Goal: Task Accomplishment & Management: Manage account settings

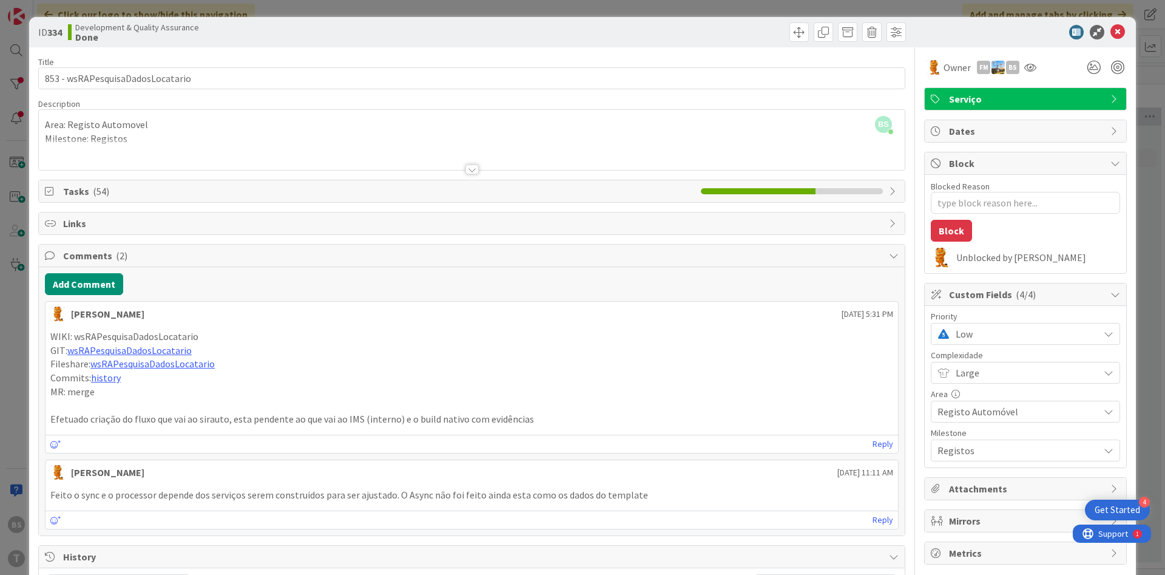
scroll to position [0, 229]
click at [1035, 64] on icon at bounding box center [1030, 68] width 12 height 10
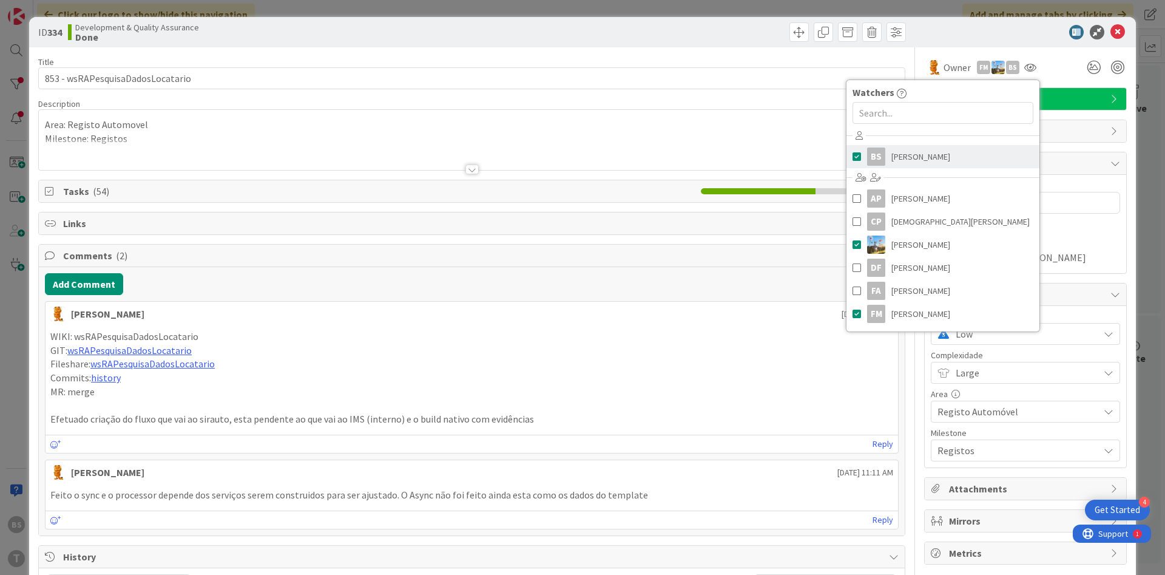
click at [949, 155] on link "BS [PERSON_NAME]" at bounding box center [943, 156] width 193 height 23
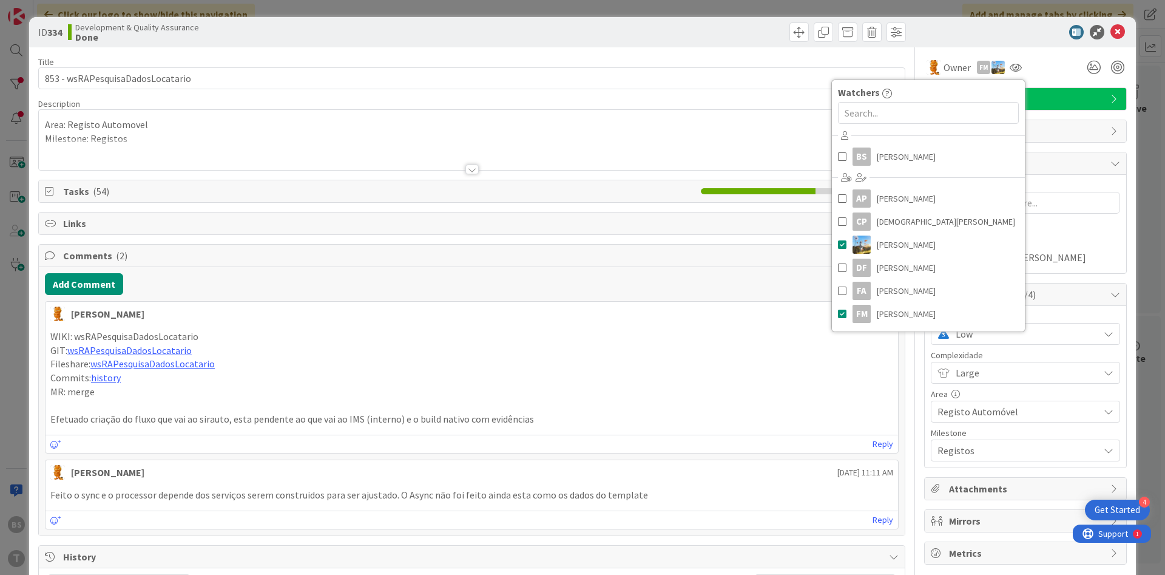
click at [965, 47] on div "Owner FM Watchers BS [PERSON_NAME] AP [PERSON_NAME] [PERSON_NAME] [PERSON_NAME]…" at bounding box center [1025, 62] width 203 height 31
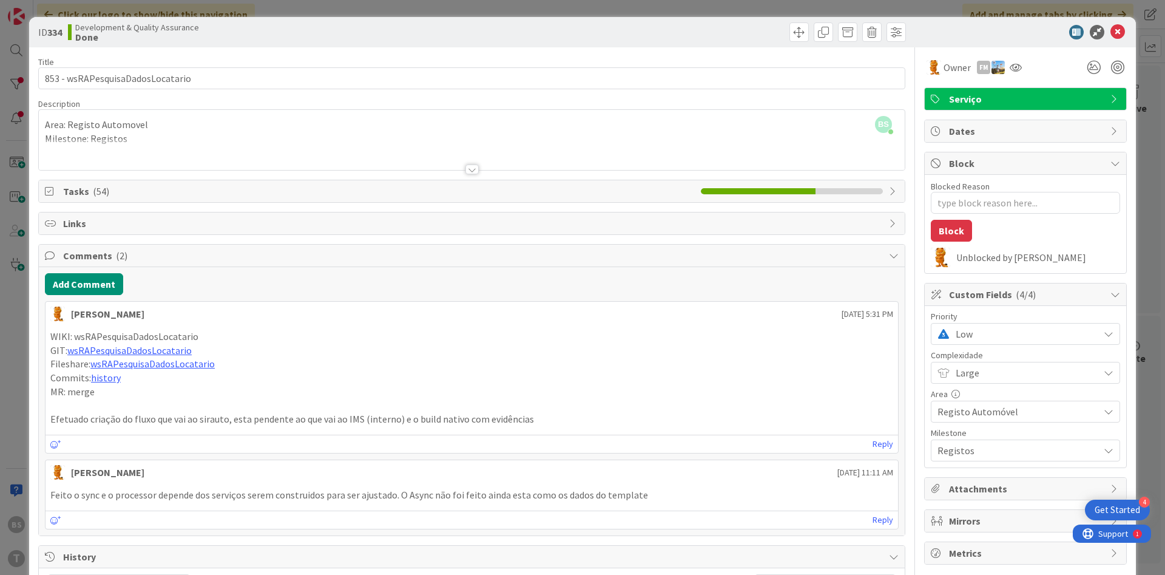
click at [1003, 328] on span "Low" at bounding box center [1024, 333] width 137 height 17
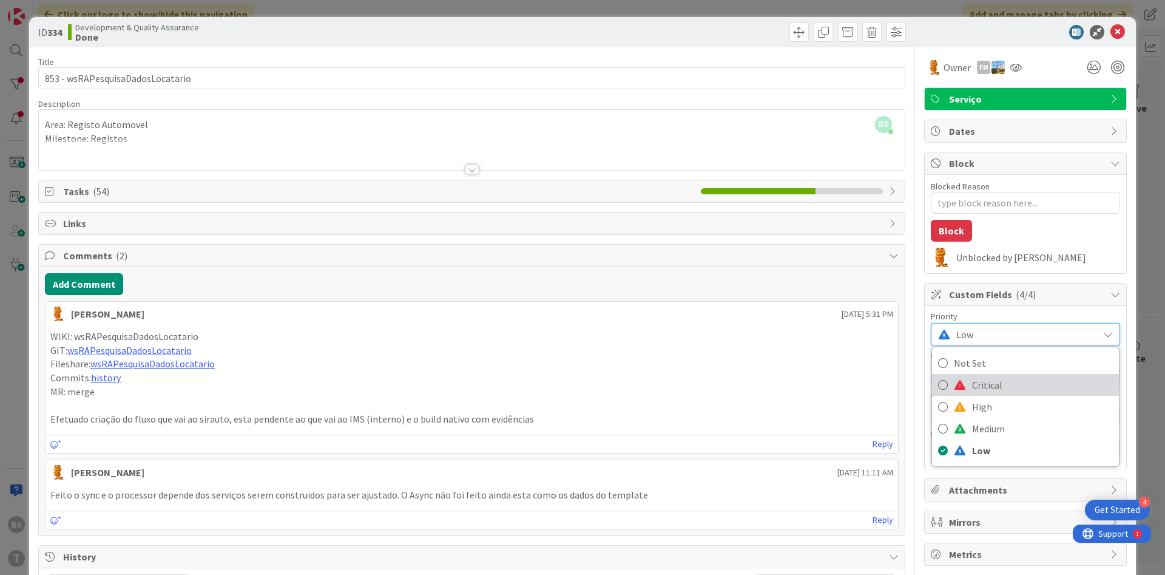
click at [970, 387] on link "Critical" at bounding box center [1025, 385] width 187 height 22
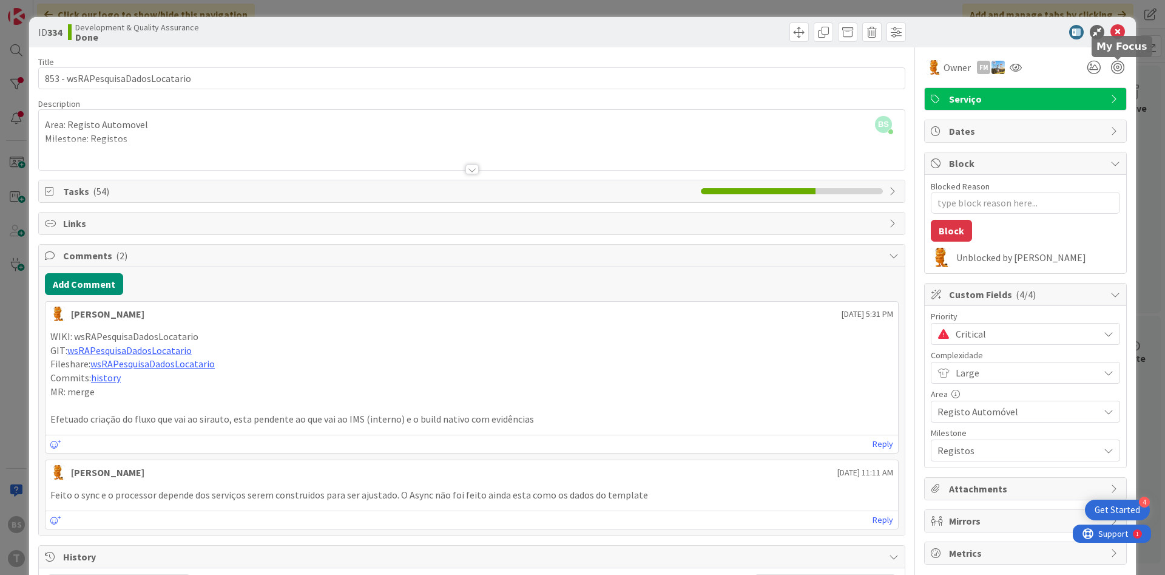
click at [1125, 29] on icon at bounding box center [1118, 32] width 15 height 15
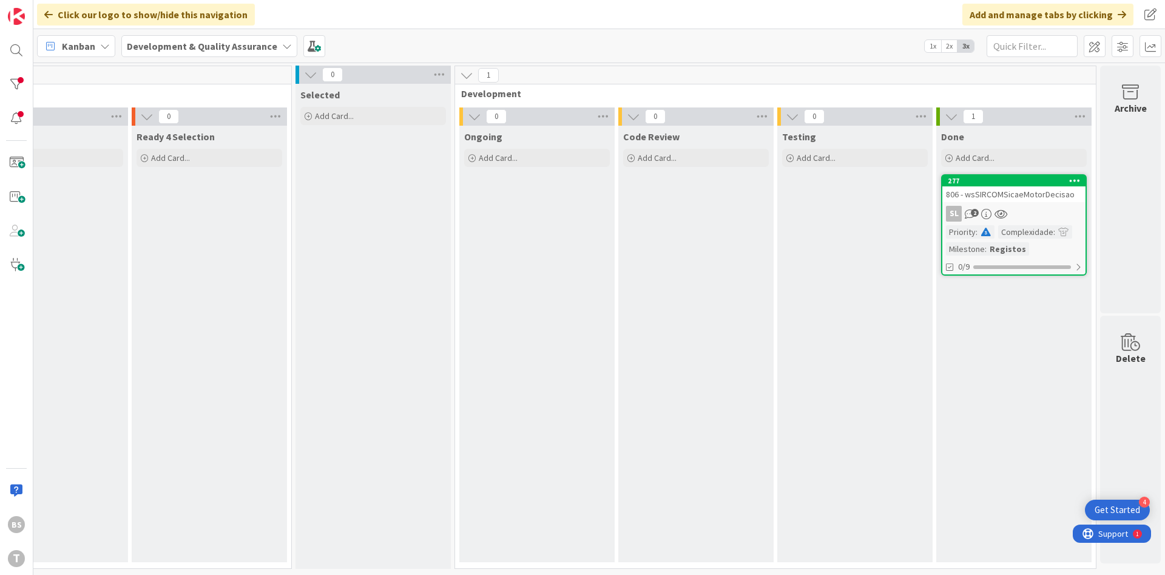
click at [993, 194] on div "806 - wsSIRCOMSicaeMotorDecisao" at bounding box center [1014, 194] width 143 height 16
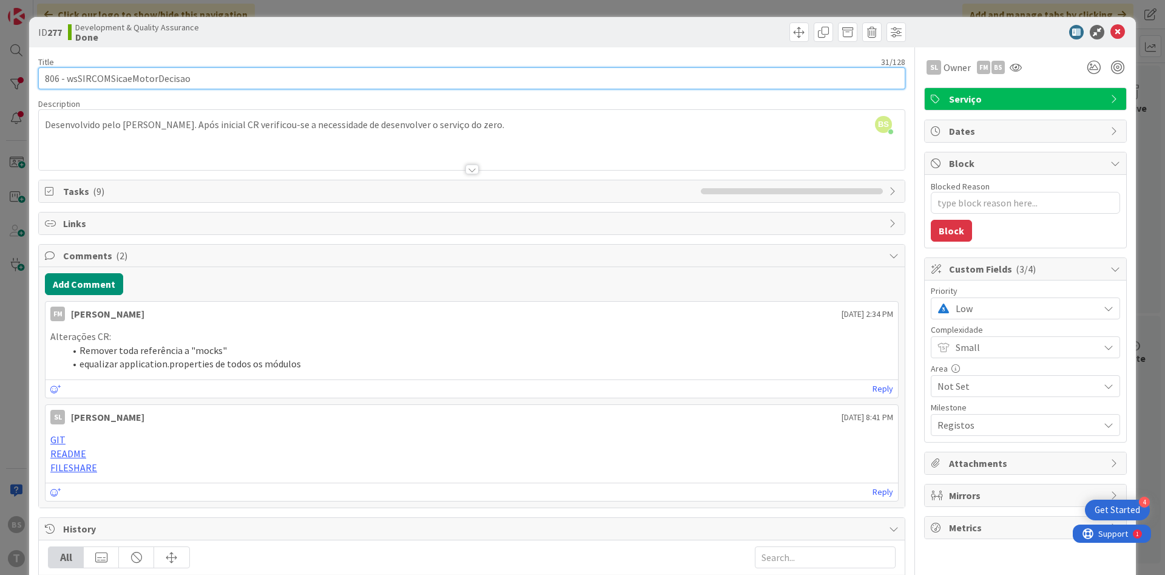
click at [141, 79] on input "806 - wsSIRCOMSicaeMotorDecisao" at bounding box center [471, 78] width 867 height 22
click at [161, 73] on input "806 - wsSIRCOMSicaeMotorDecisao" at bounding box center [471, 78] width 867 height 22
click at [151, 82] on input "806 - wsSIRCOMSicaeMotorDecisao" at bounding box center [471, 78] width 867 height 22
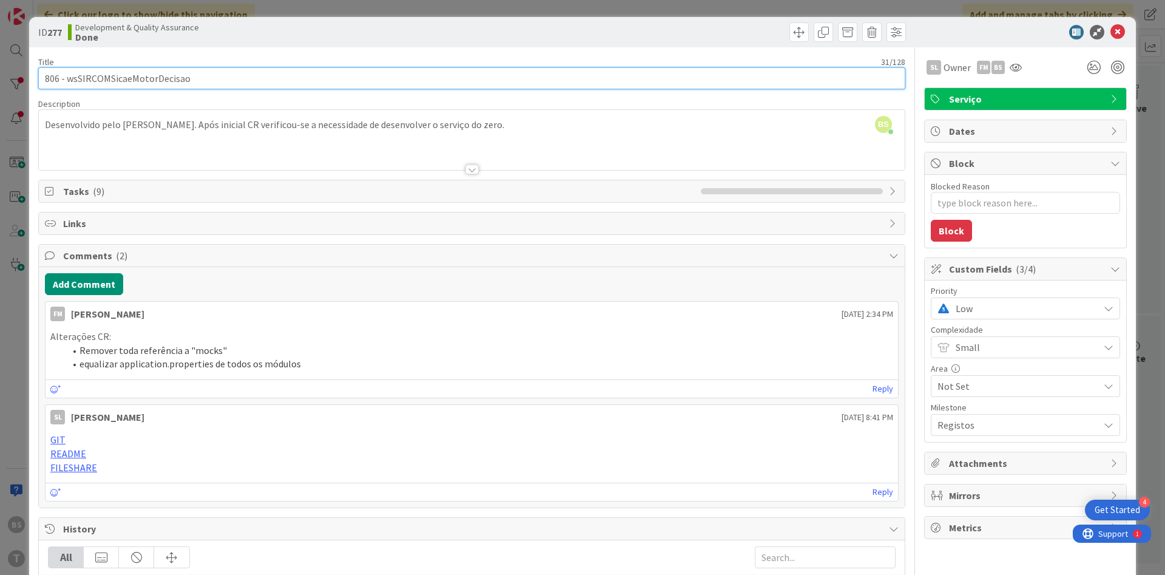
click at [151, 82] on input "806 - wsSIRCOMSicaeMotorDecisao" at bounding box center [471, 78] width 867 height 22
click at [140, 76] on input "806 - wsSIRCOMSicaeMotorDecisao" at bounding box center [471, 78] width 867 height 22
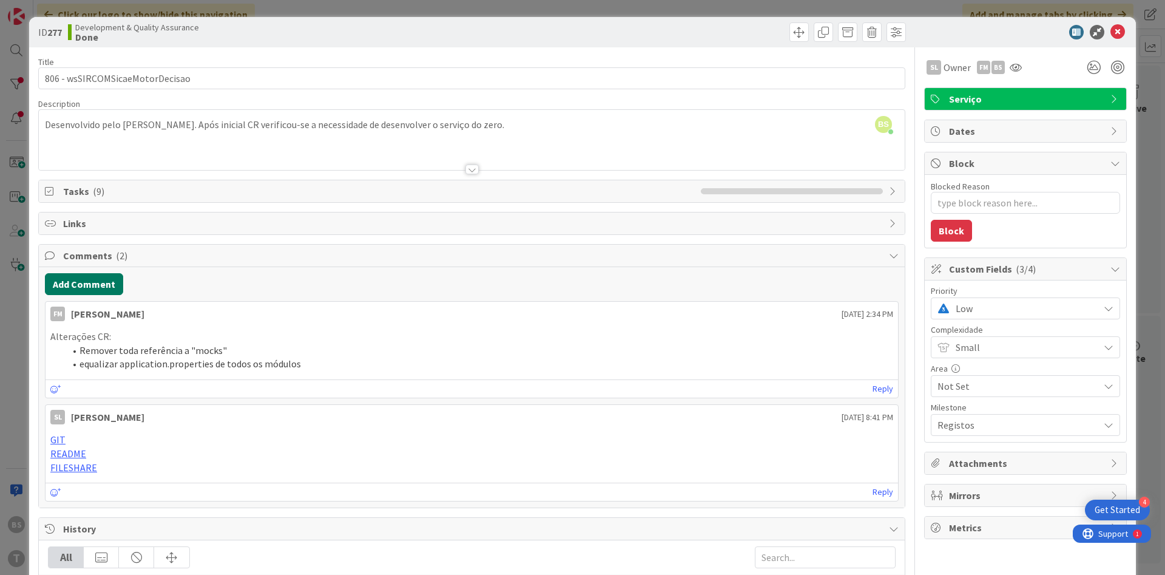
click at [78, 291] on button "Add Comment" at bounding box center [84, 284] width 78 height 22
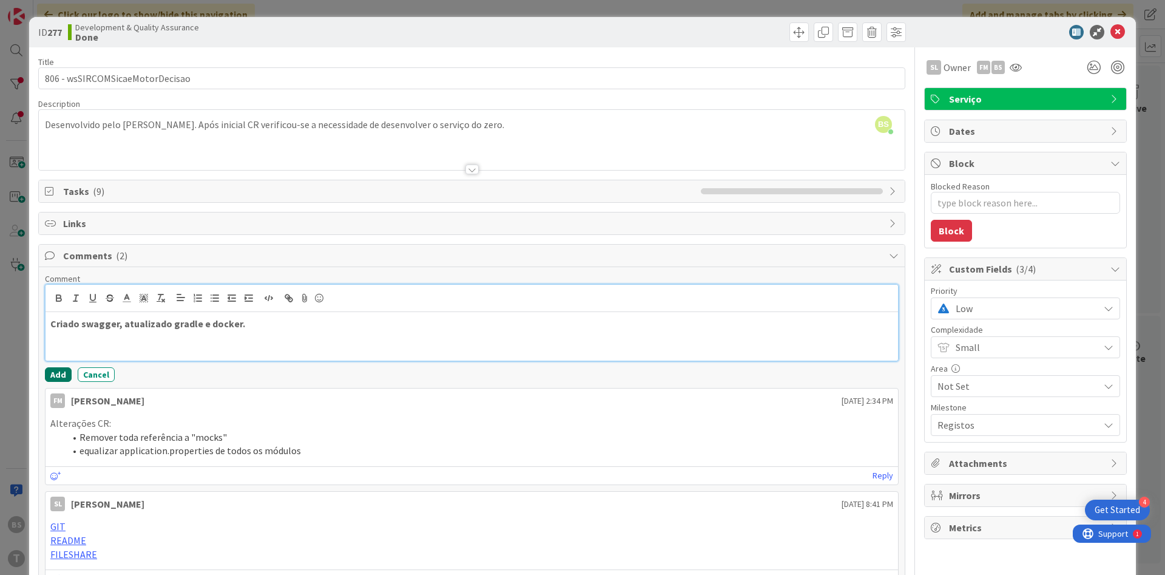
click at [51, 381] on button "Add" at bounding box center [58, 374] width 27 height 15
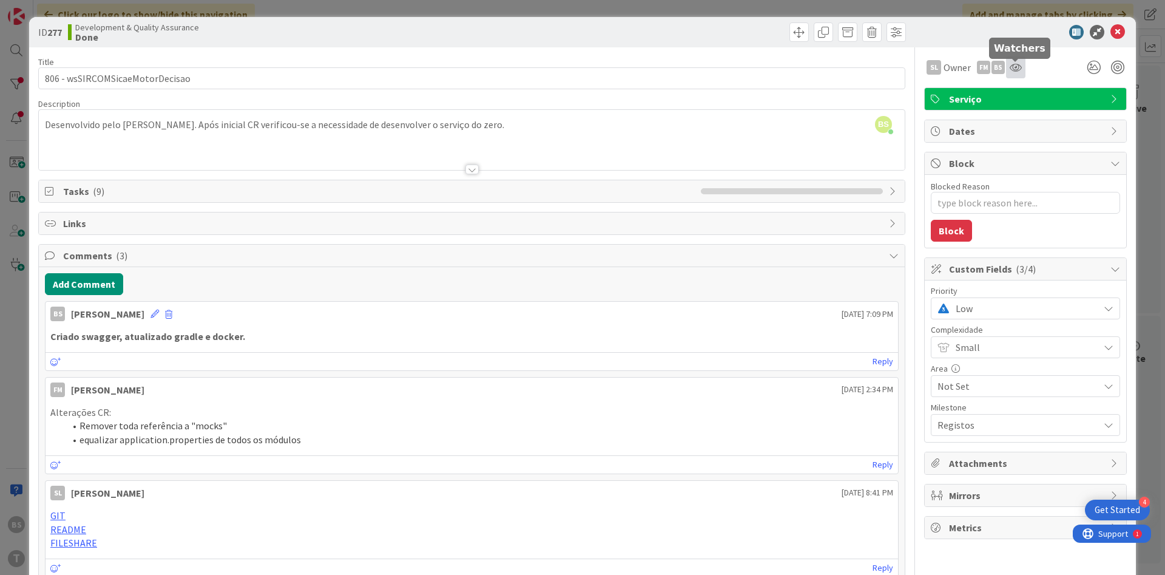
click at [1017, 64] on icon at bounding box center [1016, 68] width 12 height 10
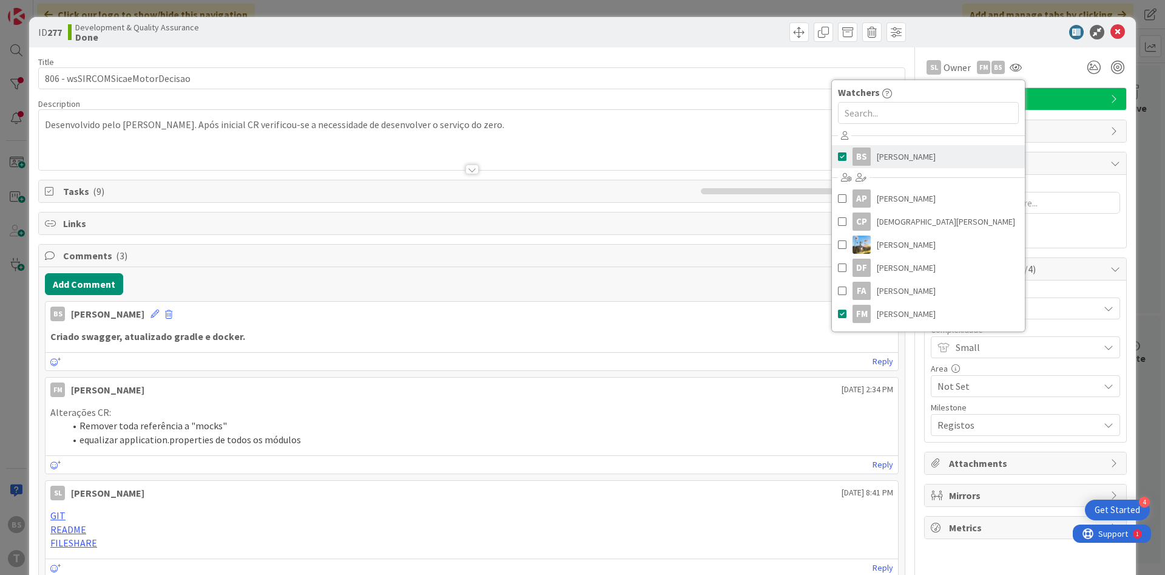
click at [926, 150] on link "BS [PERSON_NAME]" at bounding box center [928, 156] width 193 height 23
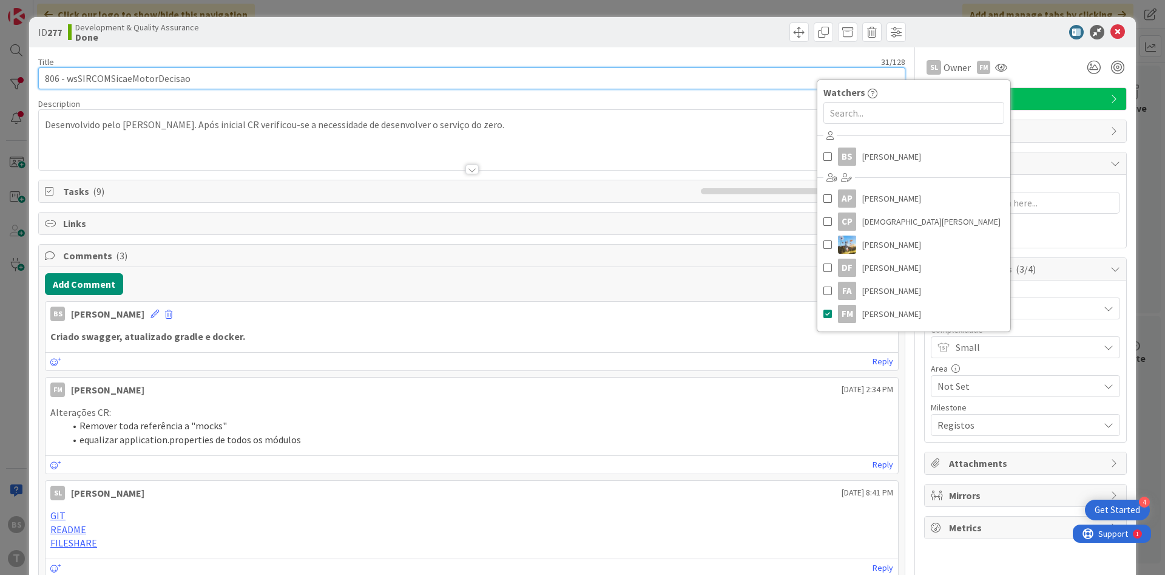
click at [498, 83] on input "806 - wsSIRCOMSicaeMotorDecisao" at bounding box center [471, 78] width 867 height 22
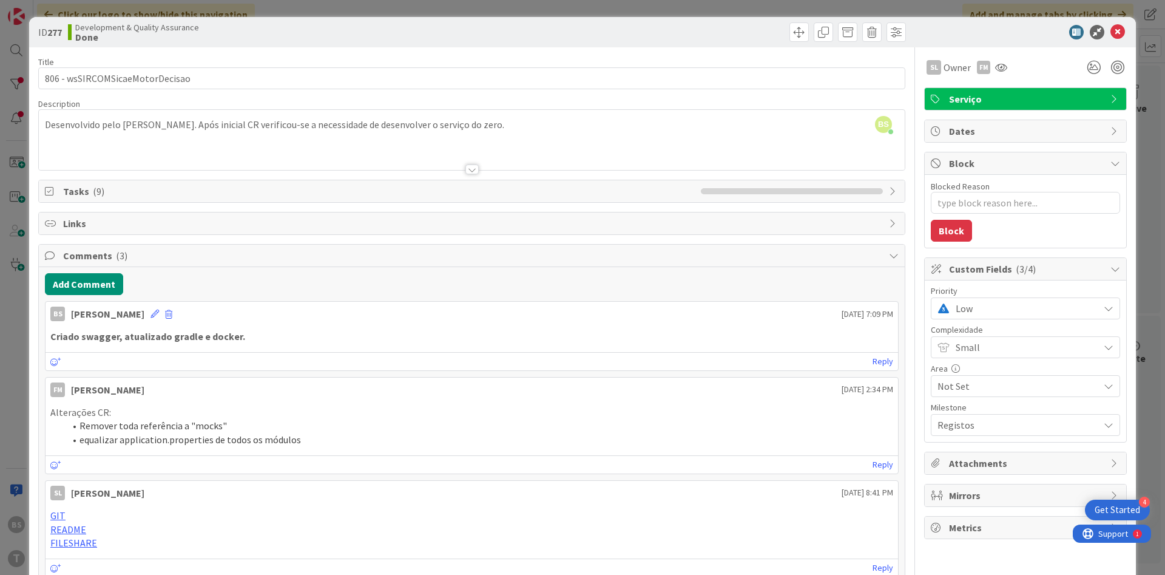
click at [993, 310] on span "Low" at bounding box center [1024, 308] width 137 height 17
click at [958, 359] on span at bounding box center [960, 359] width 12 height 10
click at [1117, 29] on icon at bounding box center [1118, 32] width 15 height 15
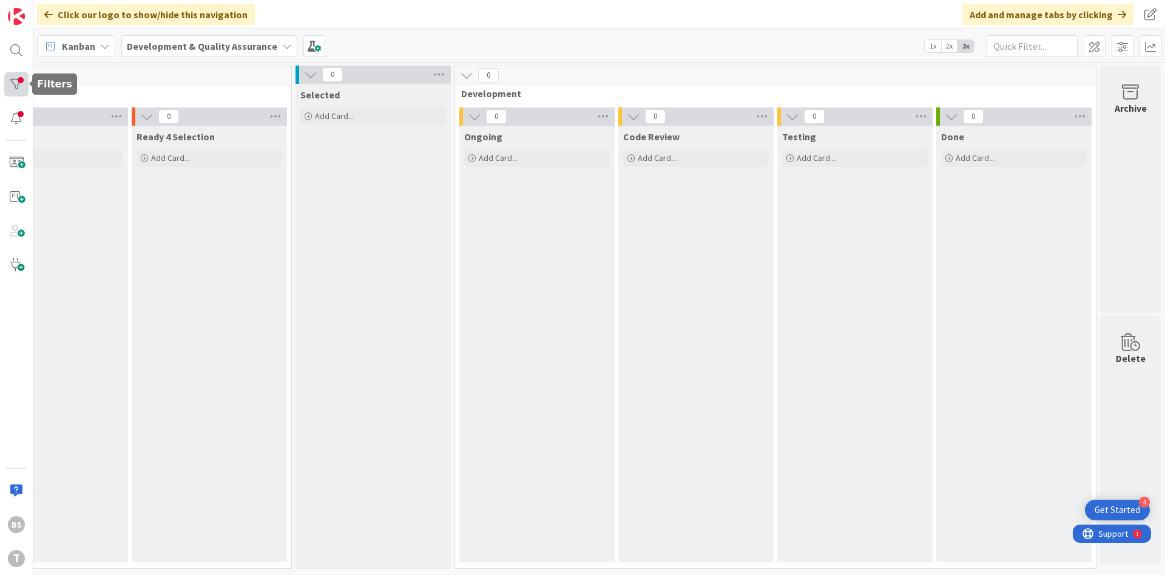
click at [22, 74] on div at bounding box center [16, 84] width 24 height 24
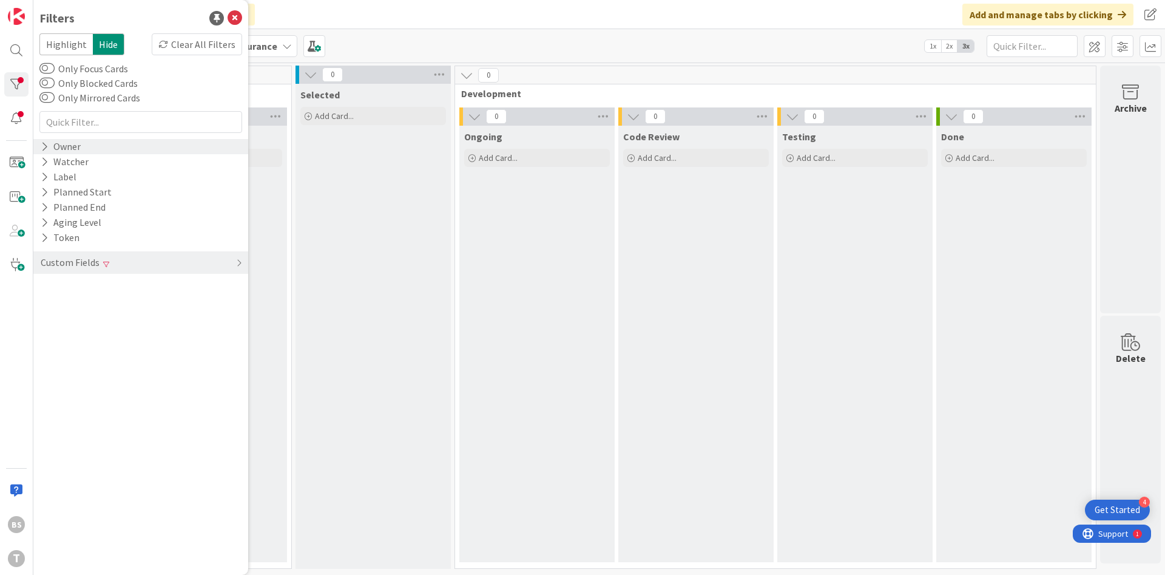
click at [115, 146] on div "Owner" at bounding box center [140, 146] width 215 height 15
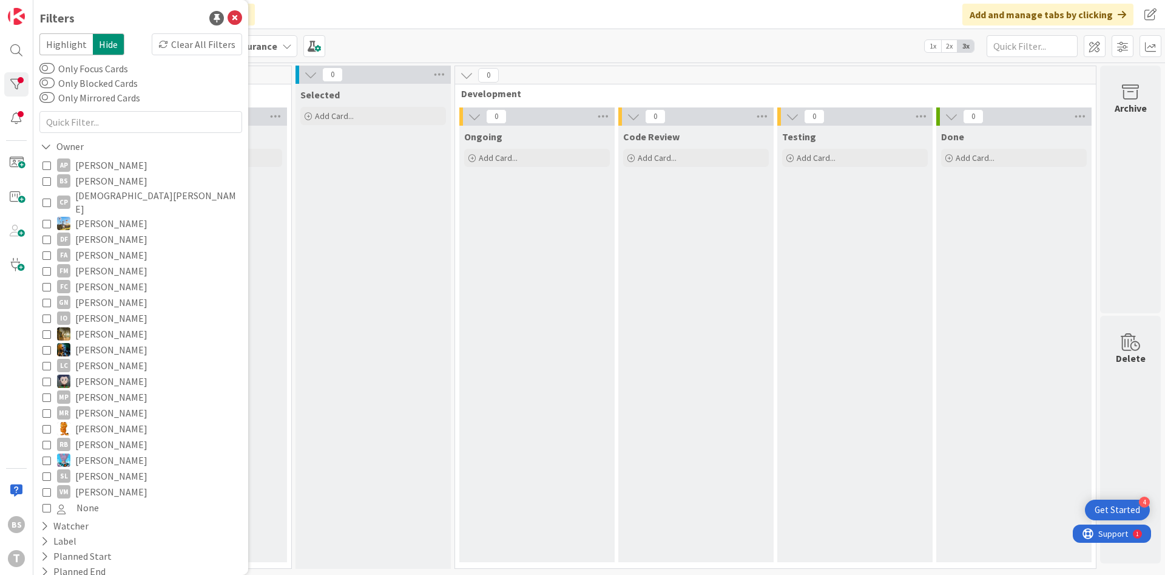
scroll to position [67, 0]
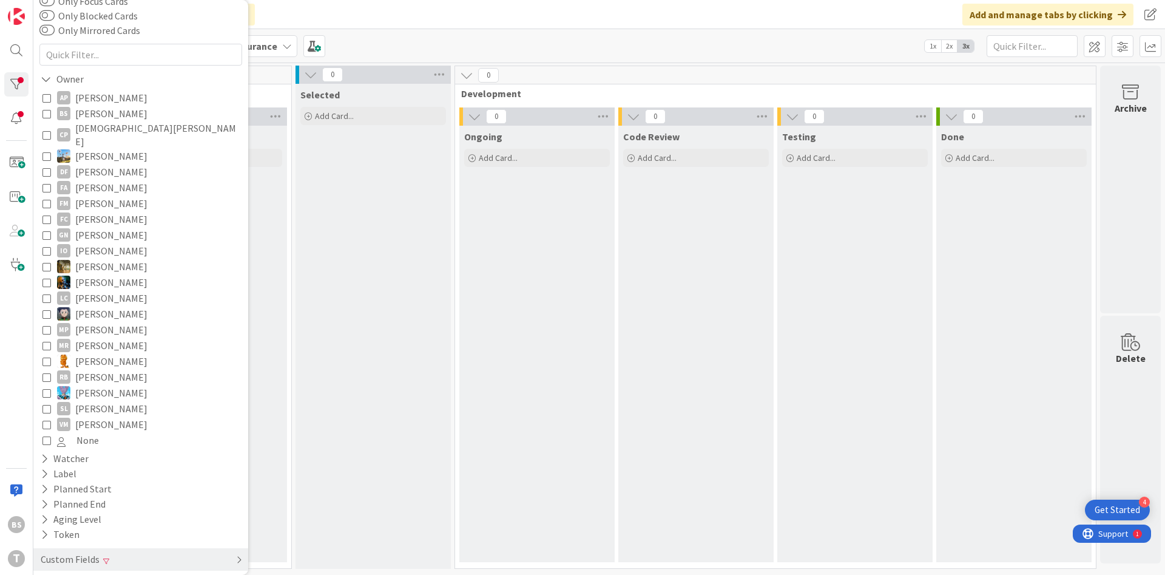
click at [153, 558] on div "Custom Fields" at bounding box center [140, 559] width 215 height 22
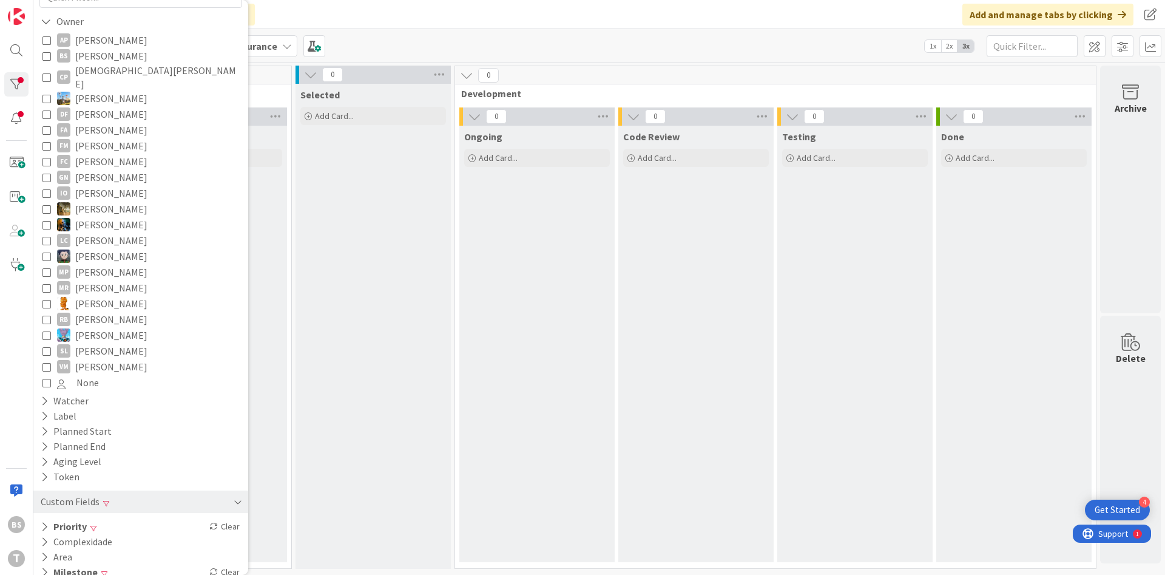
scroll to position [128, 0]
click at [145, 565] on div "Milestone Clear" at bounding box center [140, 568] width 215 height 15
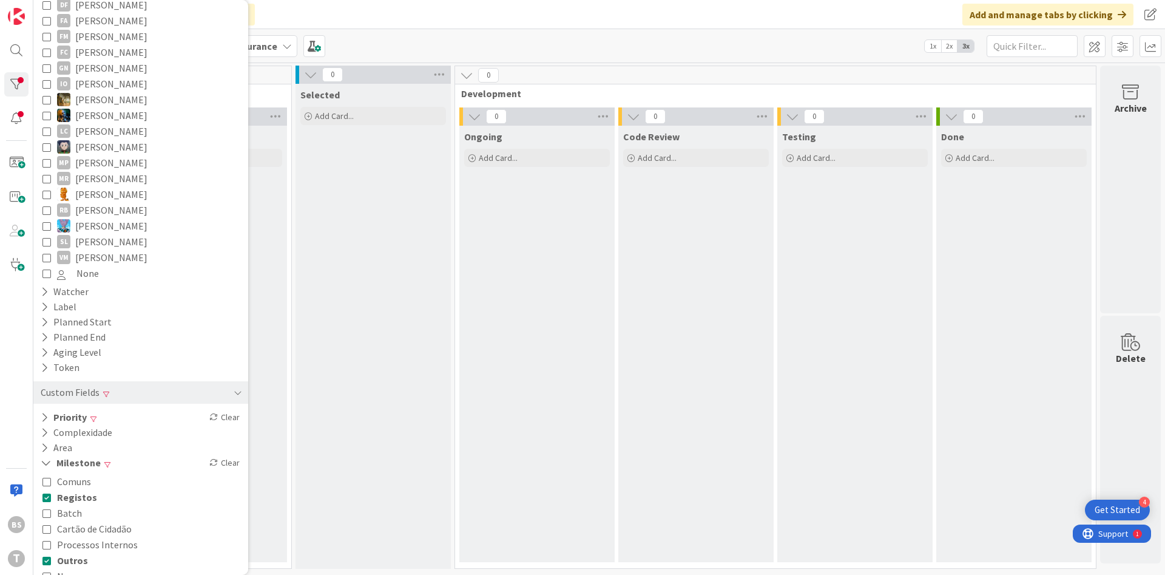
scroll to position [245, 0]
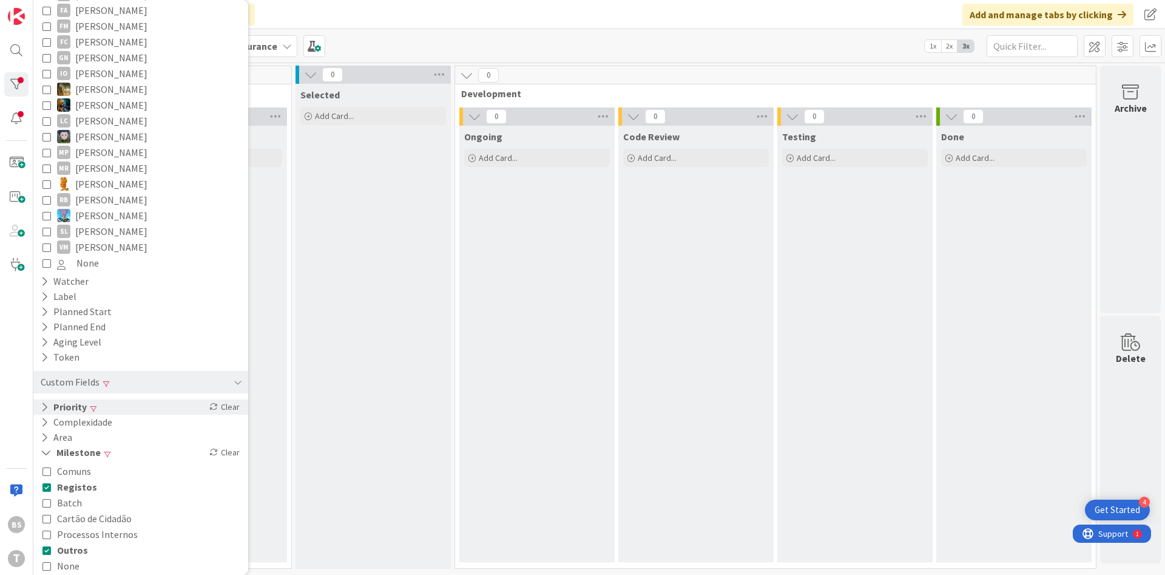
click at [113, 399] on div "Priority Clear" at bounding box center [140, 406] width 215 height 15
click at [56, 465] on button "Low" at bounding box center [65, 473] width 47 height 16
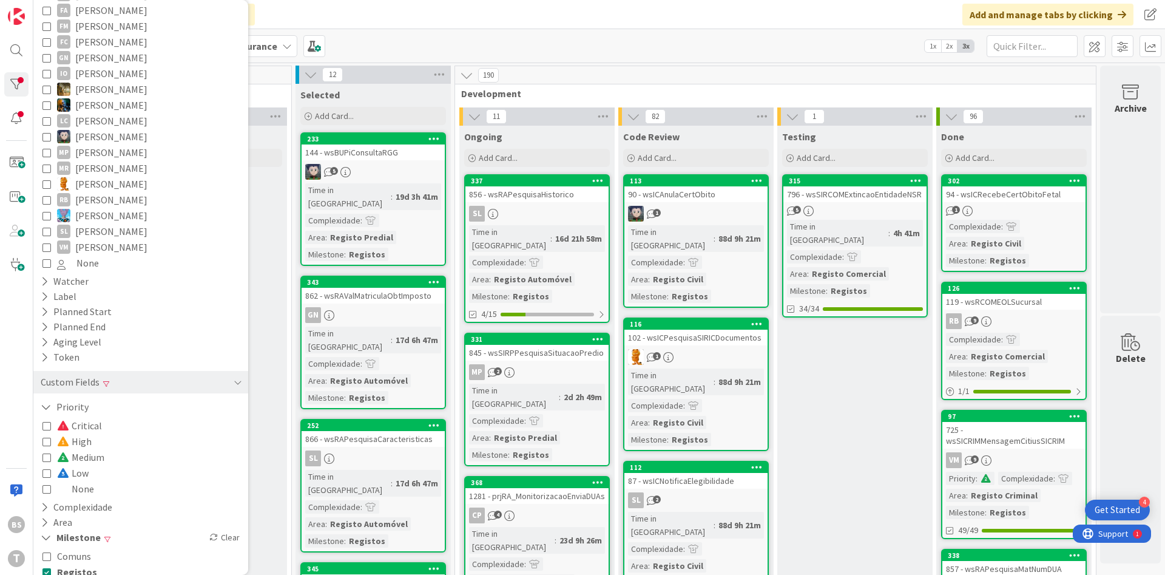
click at [50, 484] on icon at bounding box center [46, 488] width 8 height 8
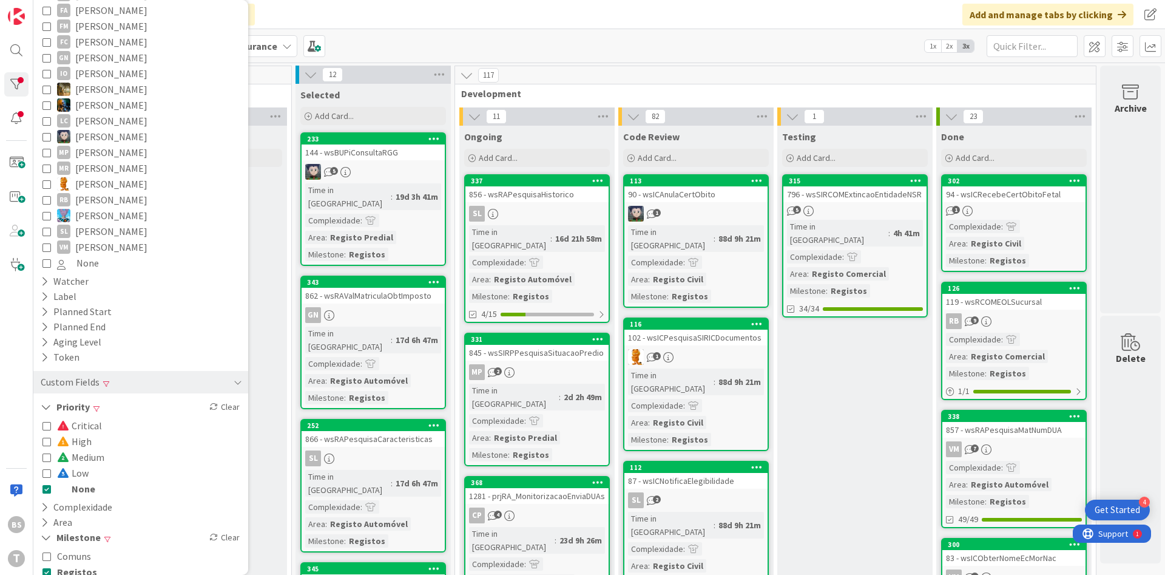
click at [783, 47] on div "Kanban Development & Quality Assurance 1x 2x 3x" at bounding box center [599, 45] width 1132 height 33
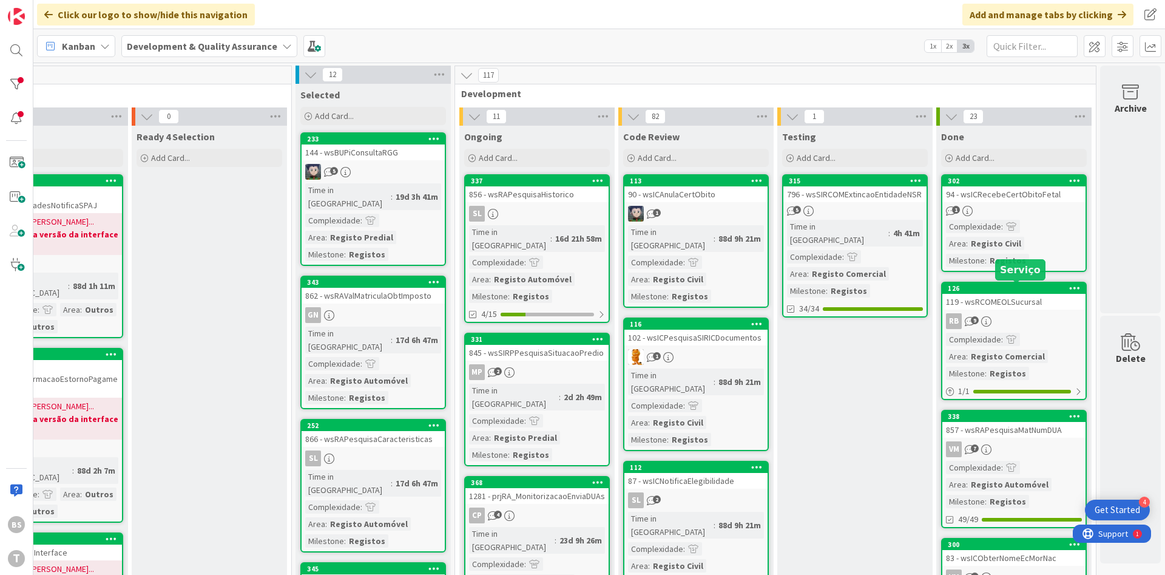
click at [1029, 292] on div "126" at bounding box center [1017, 288] width 138 height 8
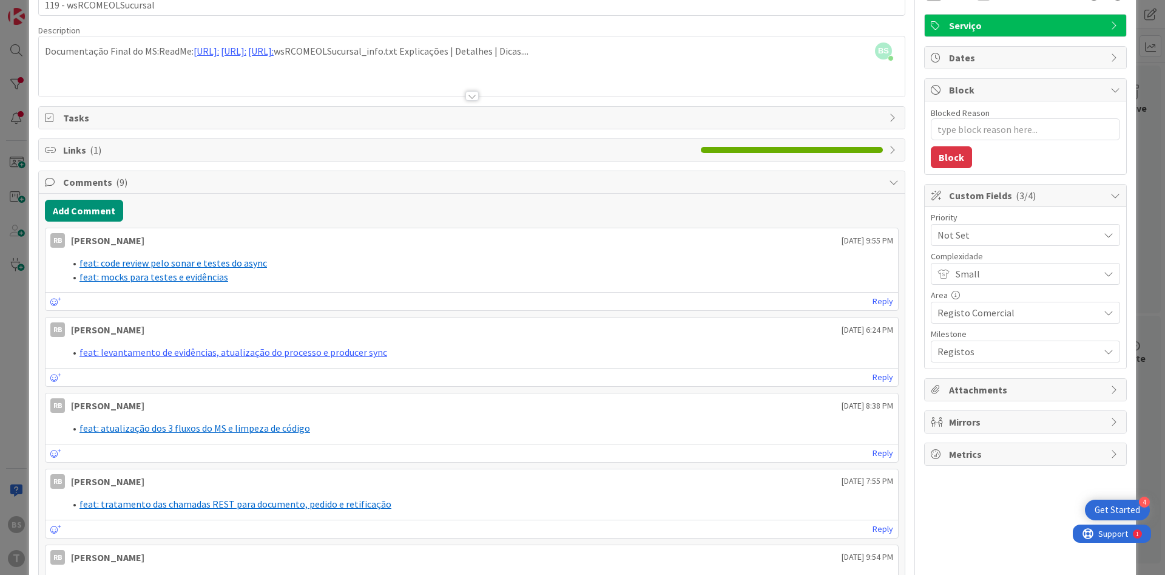
scroll to position [33, 0]
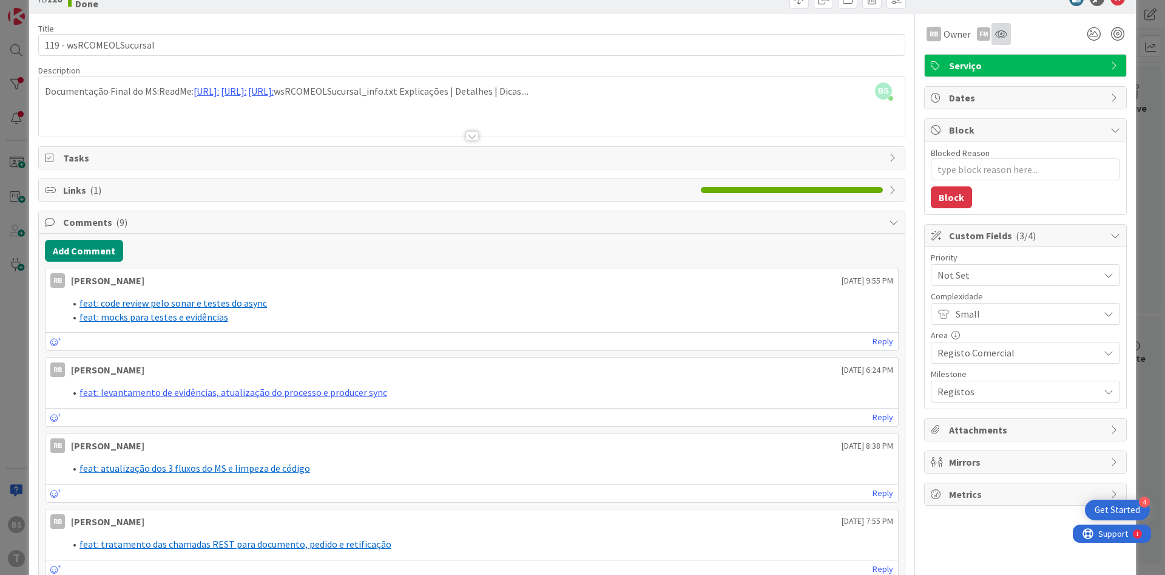
click at [1007, 31] on icon at bounding box center [1001, 34] width 12 height 10
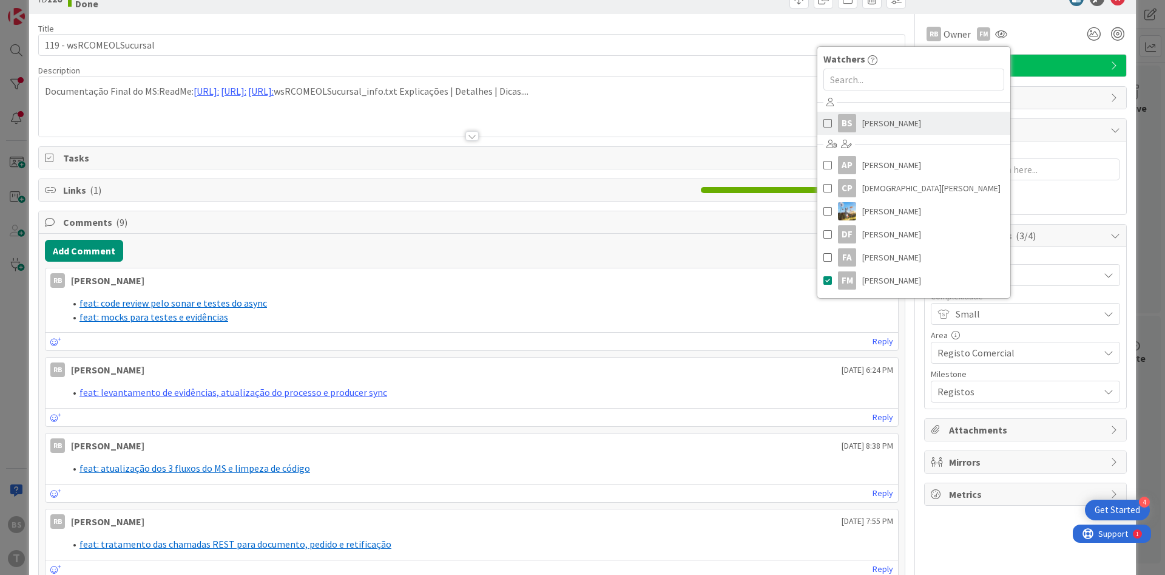
click at [964, 118] on link "BS [PERSON_NAME]" at bounding box center [914, 123] width 193 height 23
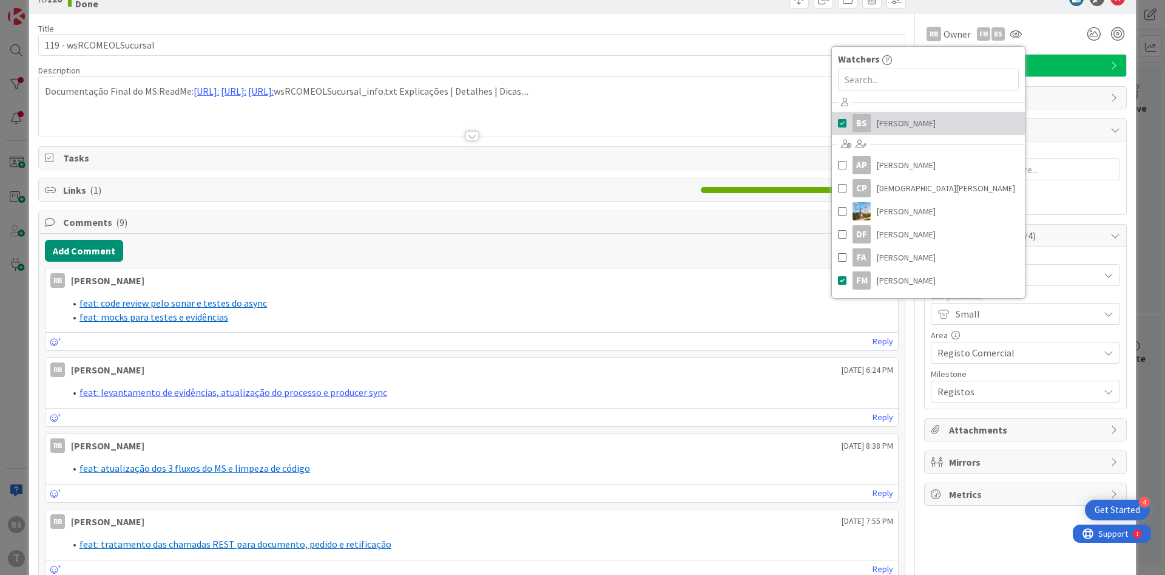
type textarea "x"
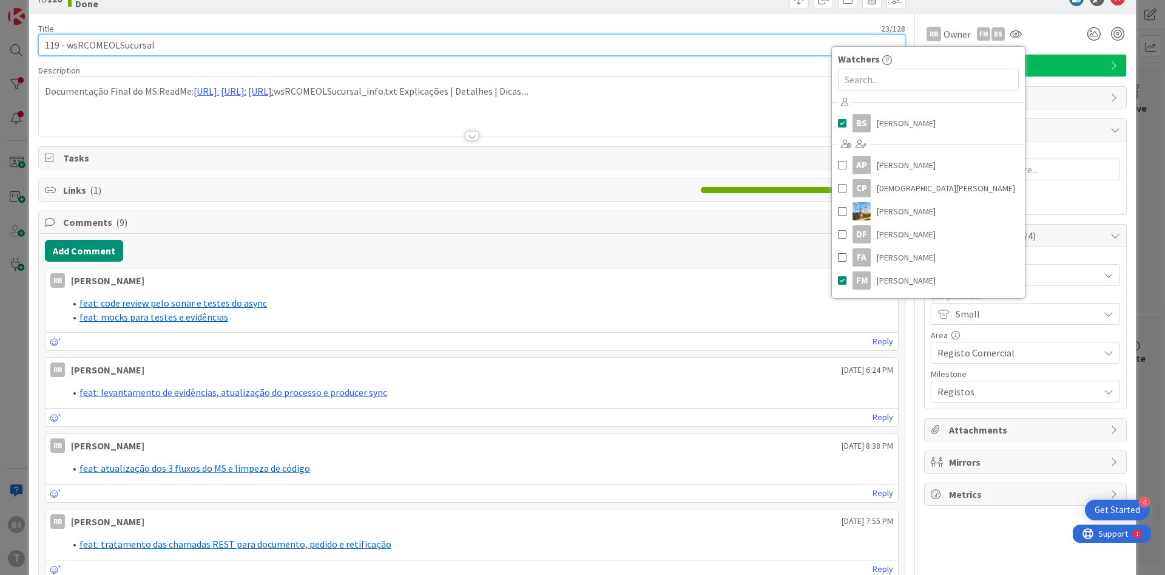
click at [247, 44] on input "119 - wsRCOMEOLSucursal" at bounding box center [471, 45] width 867 height 22
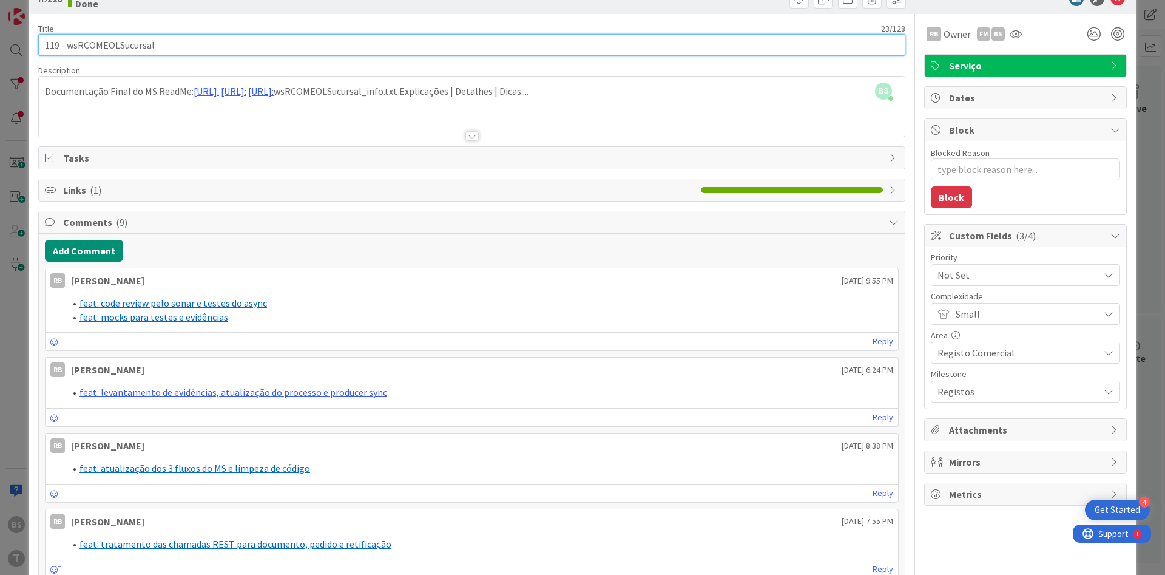
click at [251, 46] on input "119 - wsRCOMEOLSucursal" at bounding box center [471, 45] width 867 height 22
click at [132, 47] on input "119 - wsRCOMEOLSucursal" at bounding box center [471, 45] width 867 height 22
click at [132, 50] on input "119 - wsRCOMEOLSucursal" at bounding box center [471, 45] width 867 height 22
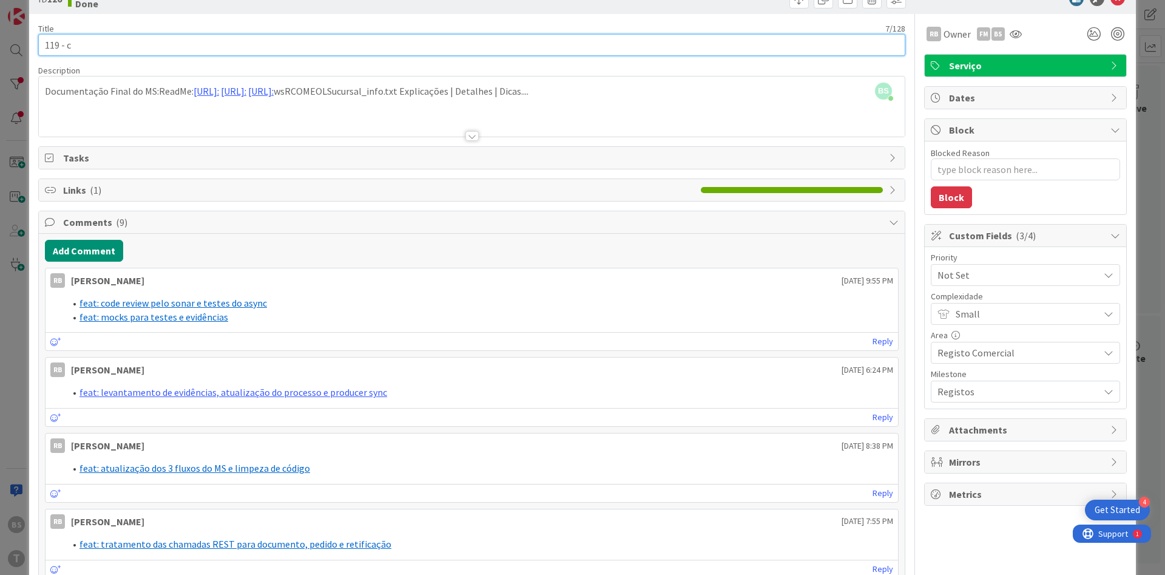
type input "119 - cc"
type textarea "x"
type input "119 - cc"
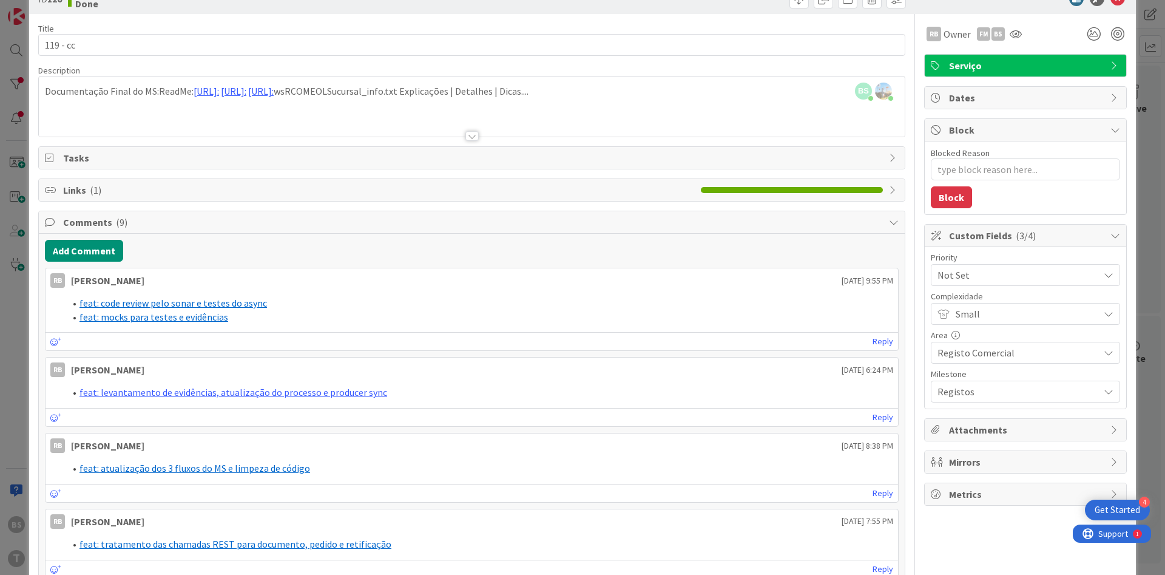
type textarea "x"
type input "119 - wsRCOMEOLSucursal"
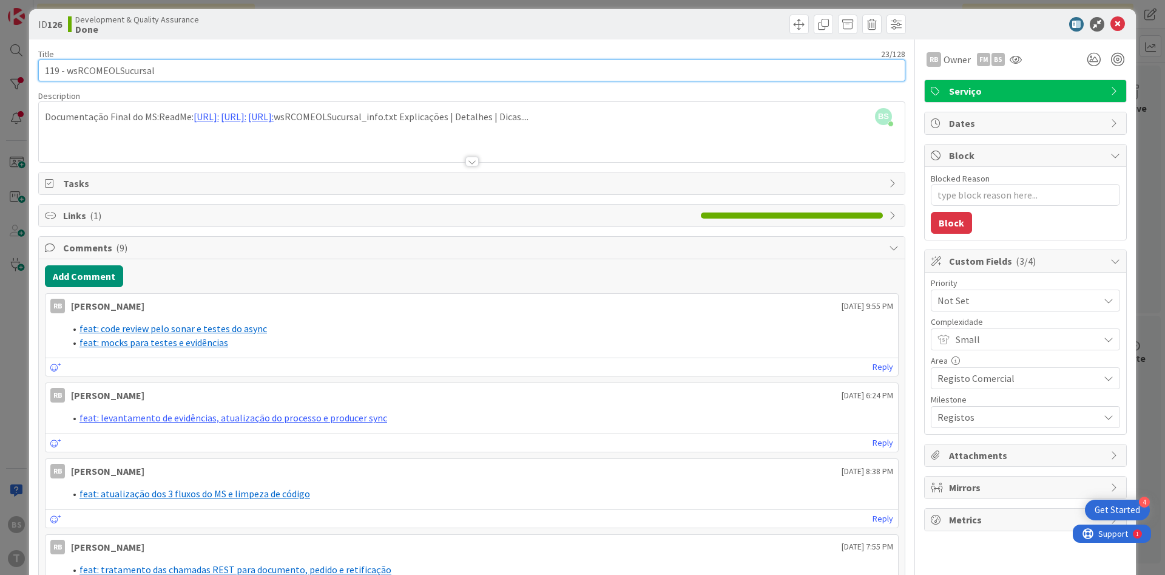
scroll to position [0, 0]
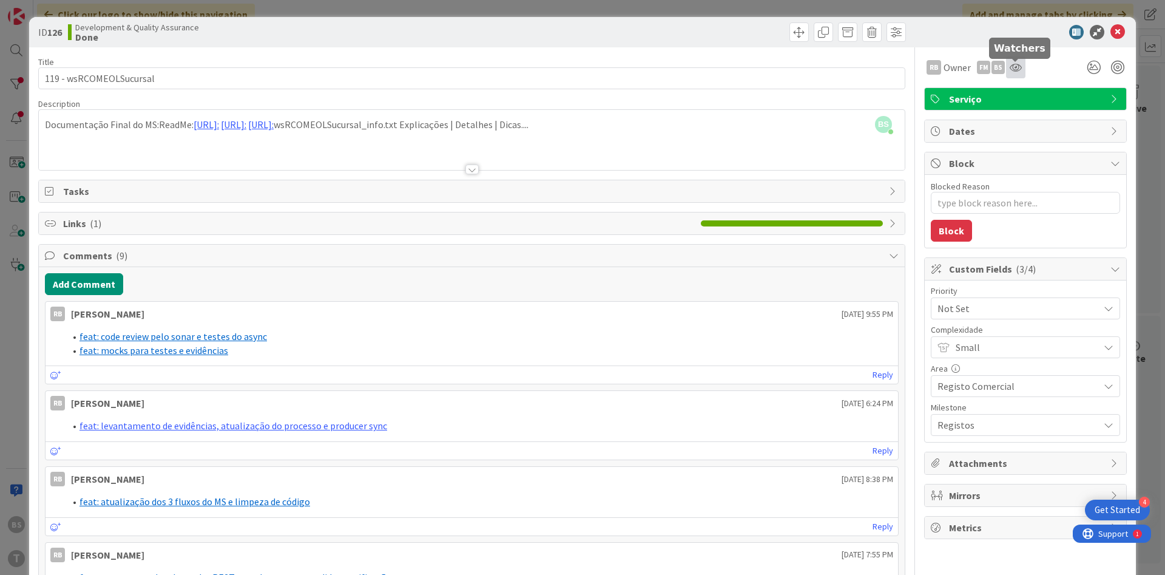
click at [1017, 69] on icon at bounding box center [1016, 68] width 12 height 10
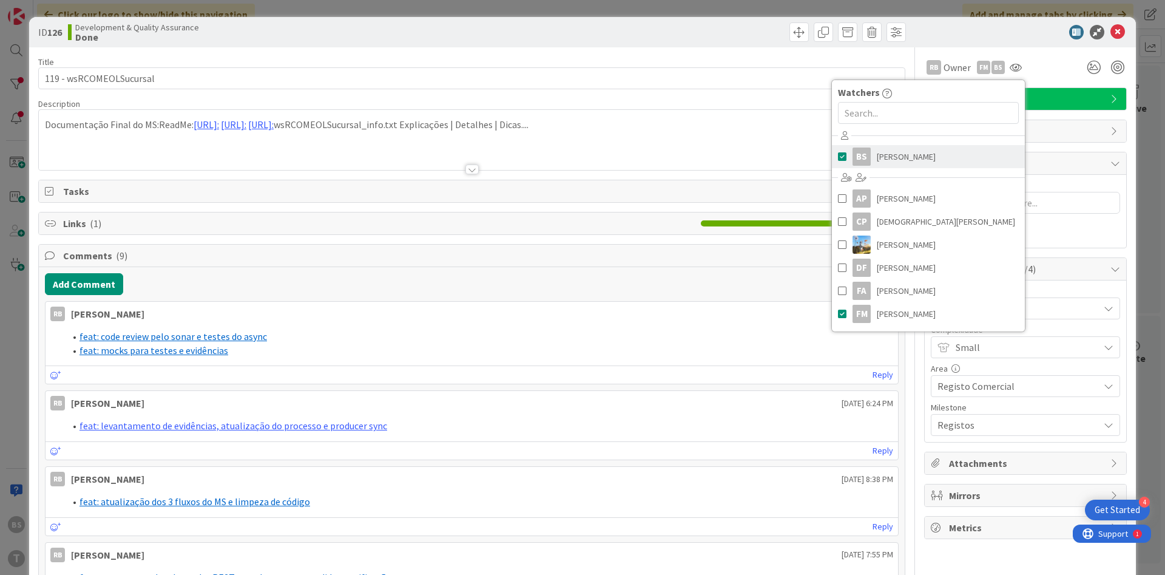
click at [924, 157] on link "BS [PERSON_NAME]" at bounding box center [928, 156] width 193 height 23
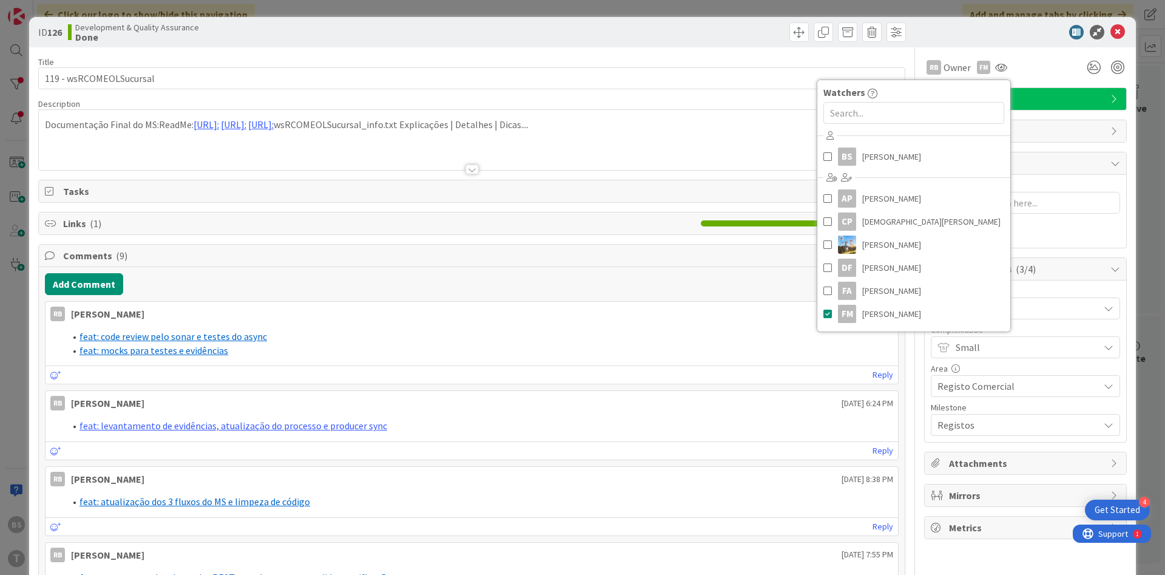
click at [1040, 44] on div "ID 126 Development & Quality Assurance Done" at bounding box center [582, 32] width 1107 height 30
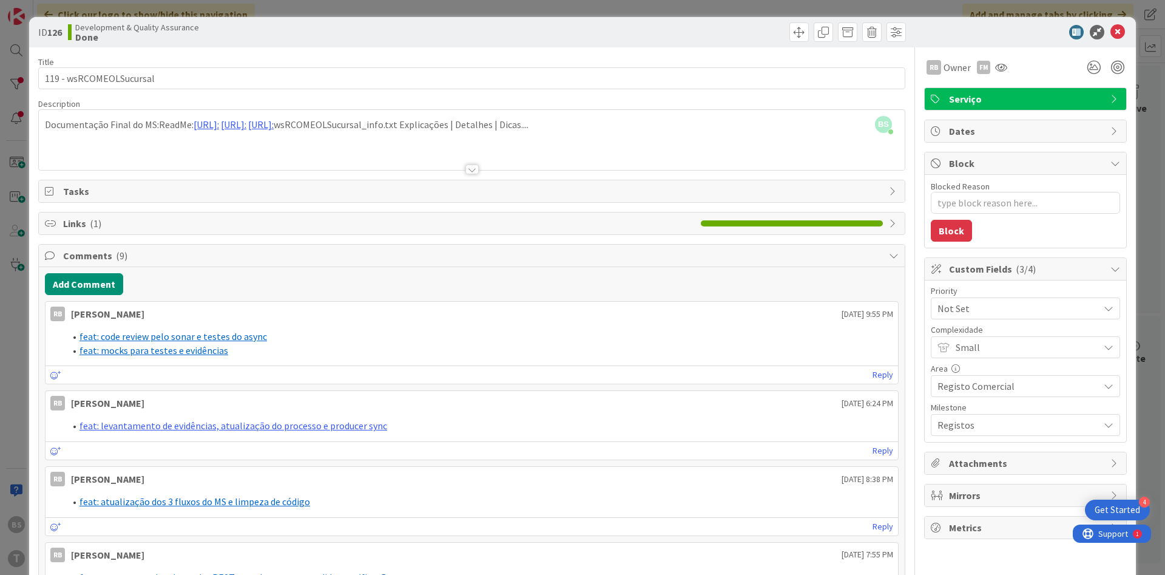
click at [990, 310] on span "Not Set" at bounding box center [1015, 308] width 155 height 17
click at [1001, 365] on span "Critical" at bounding box center [1042, 359] width 141 height 18
type textarea "x"
click at [1125, 34] on icon at bounding box center [1118, 32] width 15 height 15
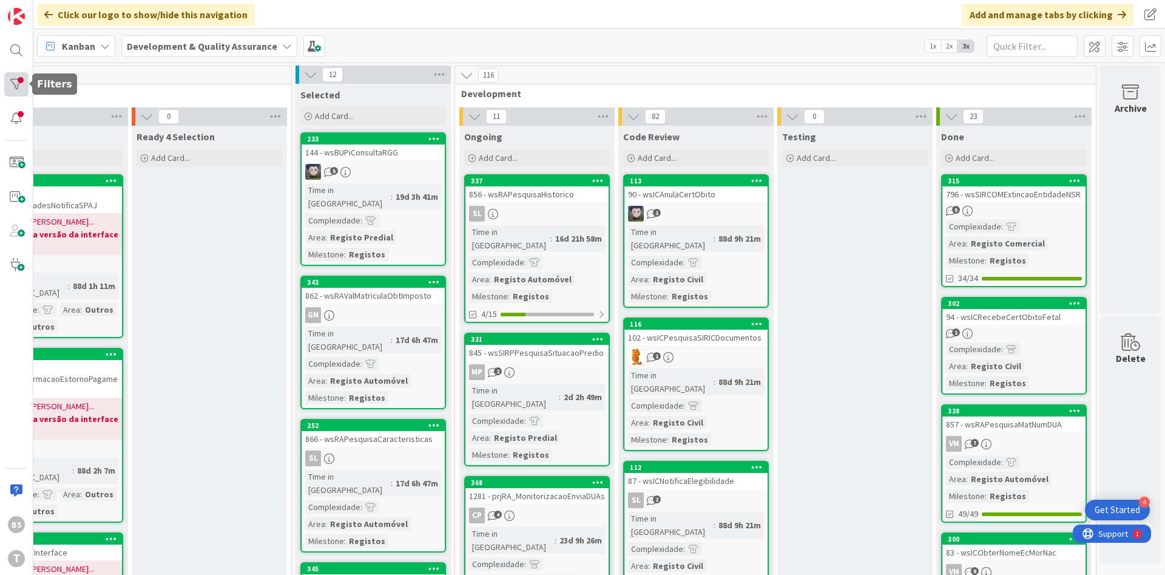
click at [19, 86] on div at bounding box center [16, 84] width 24 height 24
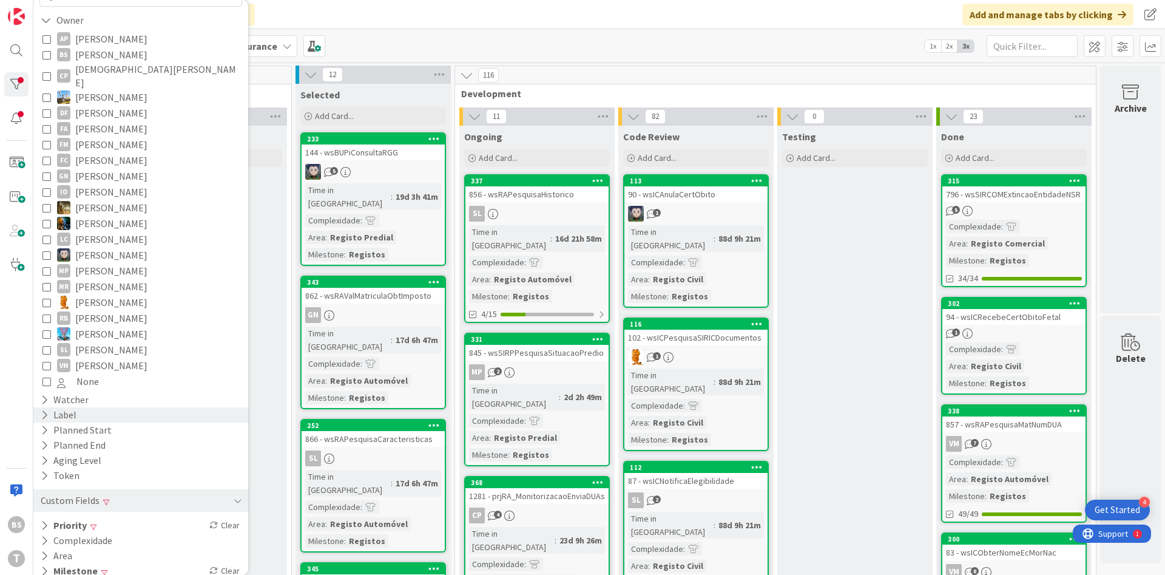
scroll to position [128, 0]
click at [124, 561] on div "Milestone Clear" at bounding box center [140, 568] width 215 height 15
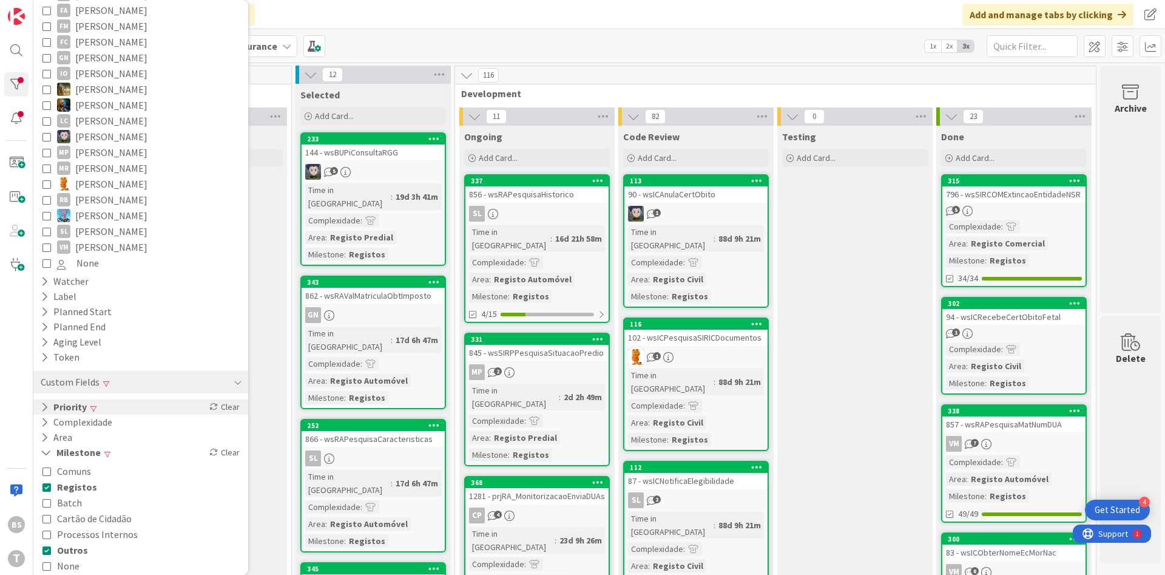
click at [125, 399] on div "Priority Clear" at bounding box center [140, 406] width 215 height 15
click at [80, 421] on span "Critical" at bounding box center [79, 426] width 45 height 16
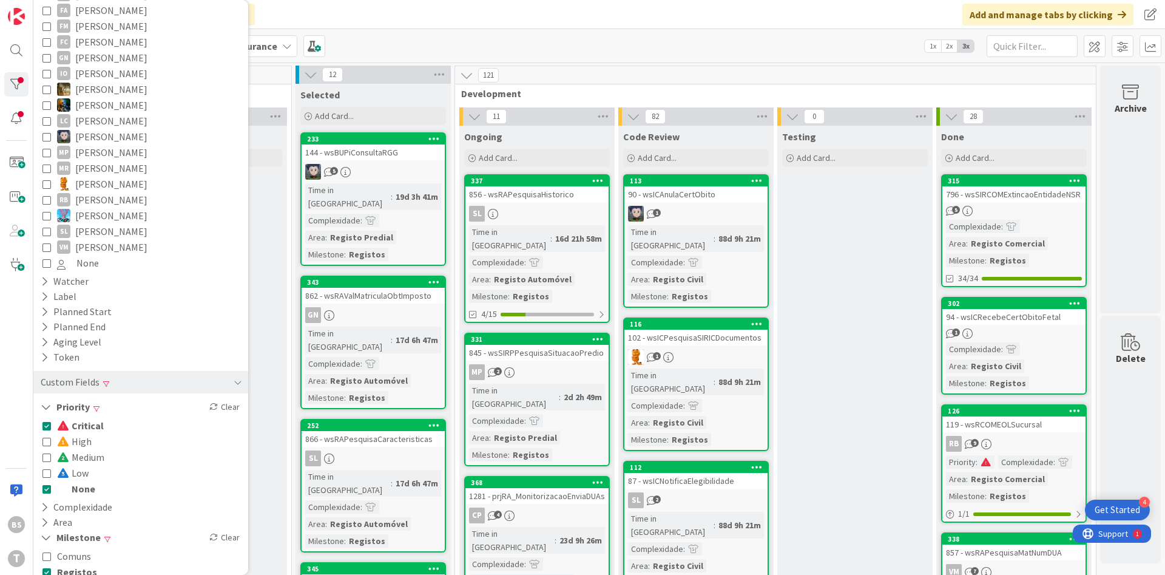
click at [53, 481] on button "None" at bounding box center [68, 489] width 53 height 16
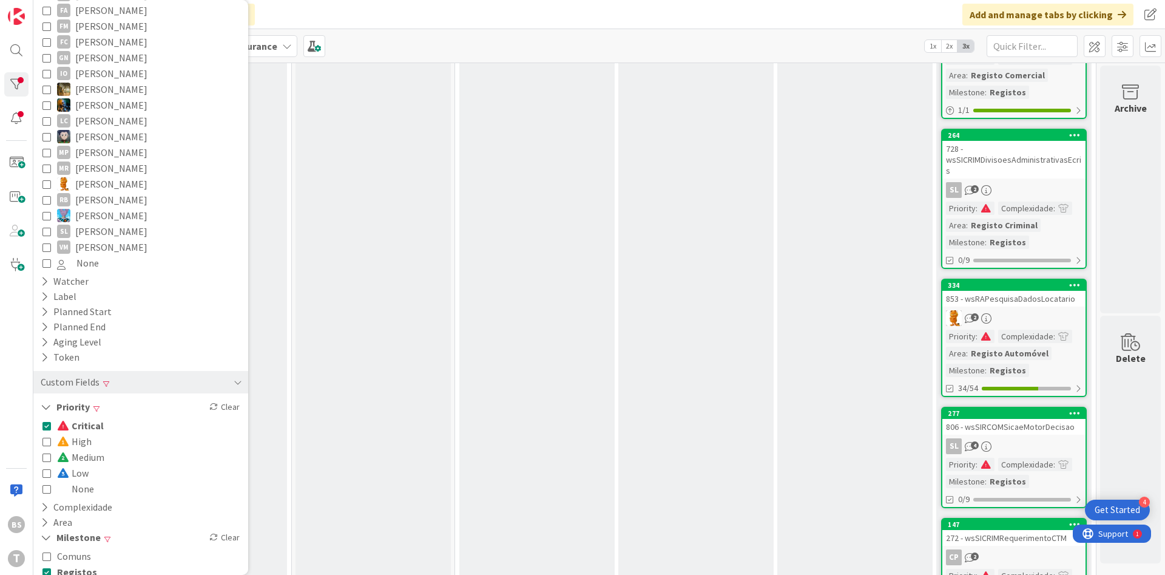
scroll to position [0, 229]
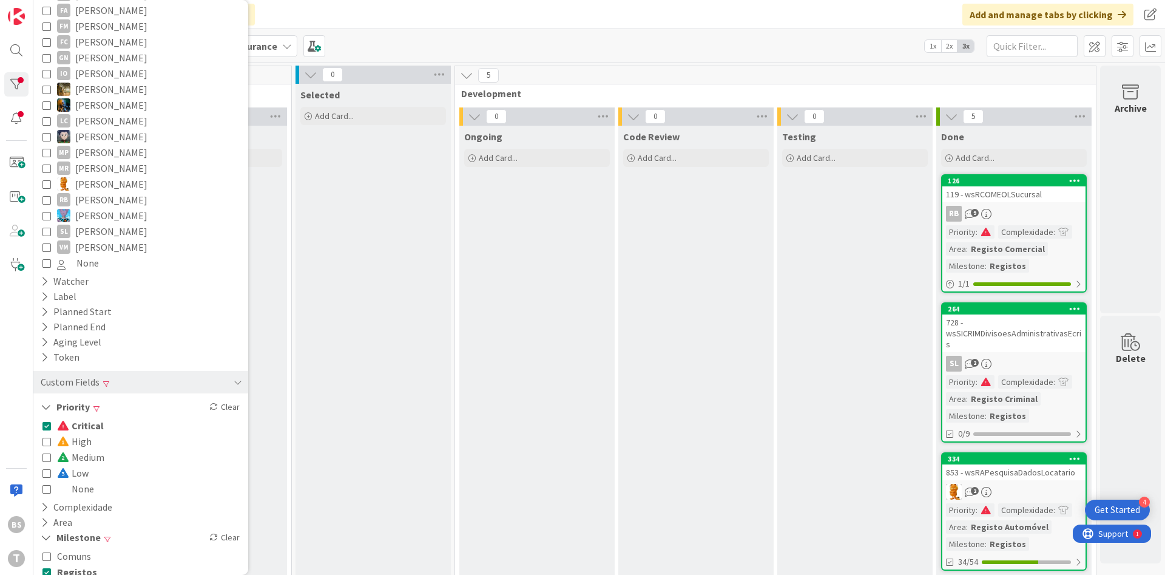
click at [78, 419] on span "Critical" at bounding box center [80, 426] width 47 height 16
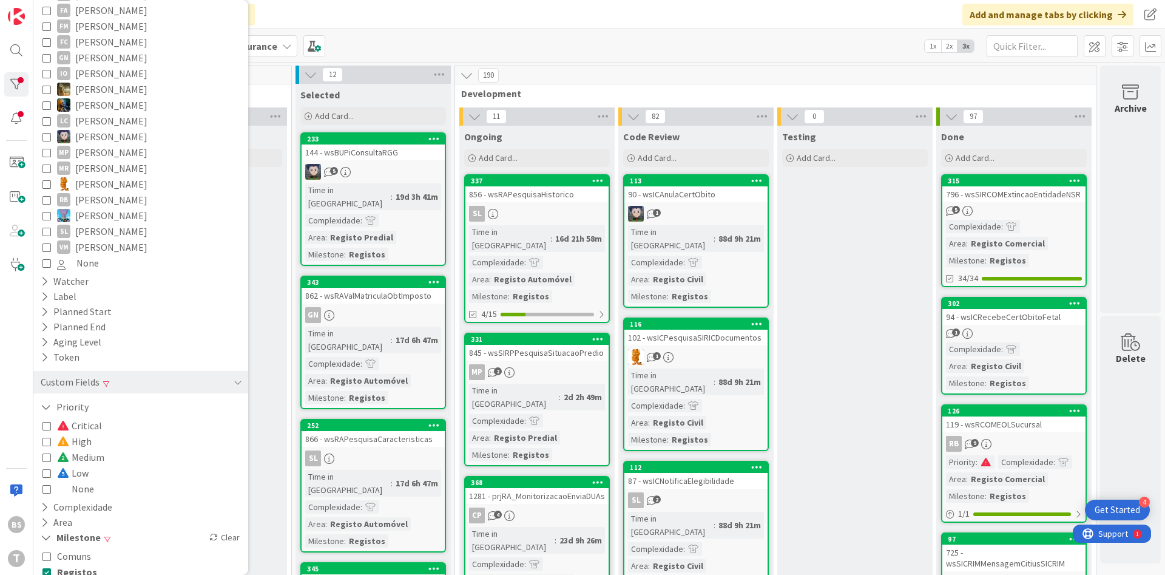
click at [71, 465] on span "Low" at bounding box center [73, 473] width 32 height 16
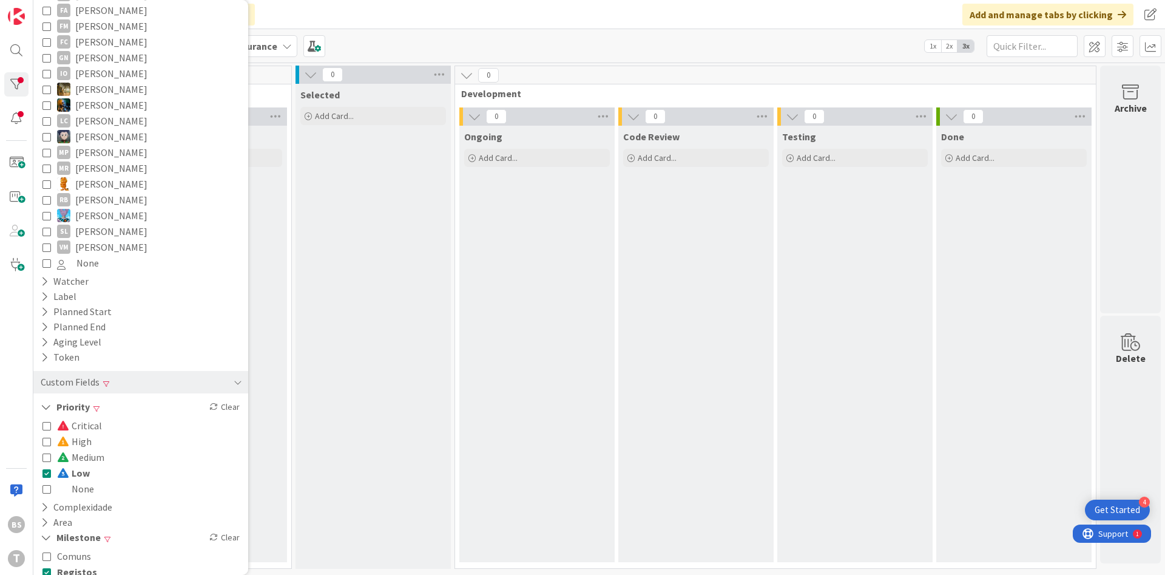
click at [75, 465] on span "Low" at bounding box center [73, 473] width 33 height 16
